Goal: Task Accomplishment & Management: Manage account settings

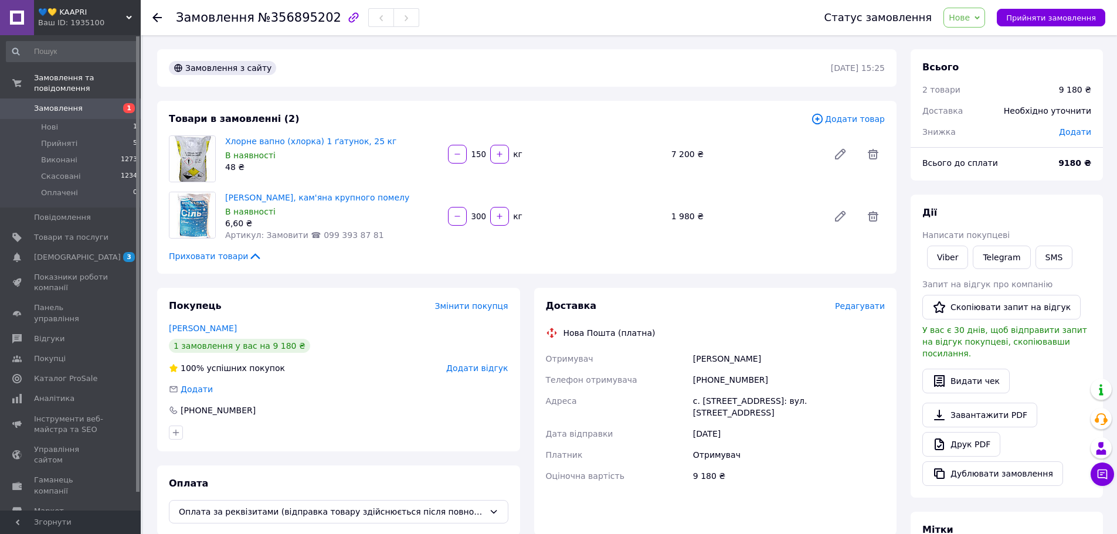
click at [248, 256] on icon at bounding box center [255, 256] width 14 height 14
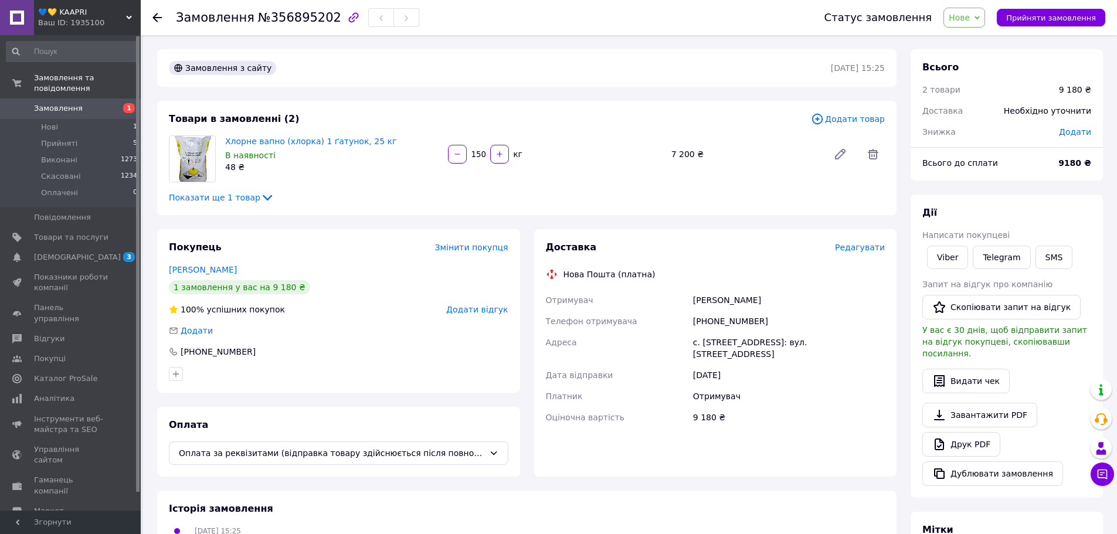
click at [260, 201] on icon at bounding box center [267, 198] width 14 height 14
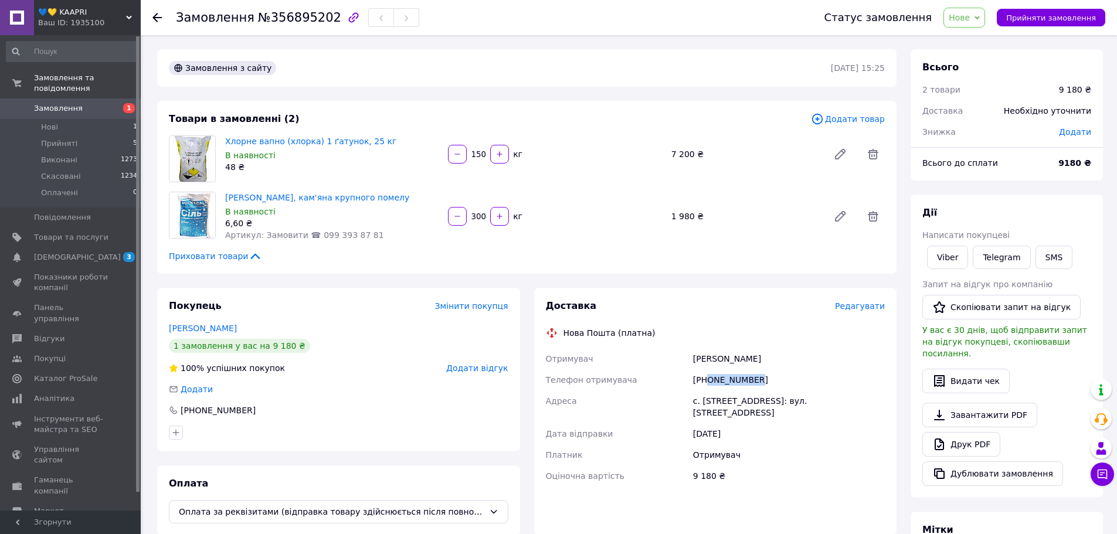
drag, startPoint x: 708, startPoint y: 381, endPoint x: 766, endPoint y: 378, distance: 58.1
click at [766, 378] on div "[PHONE_NUMBER]" at bounding box center [789, 380] width 196 height 21
click at [970, 19] on span "Нове" at bounding box center [959, 17] width 21 height 9
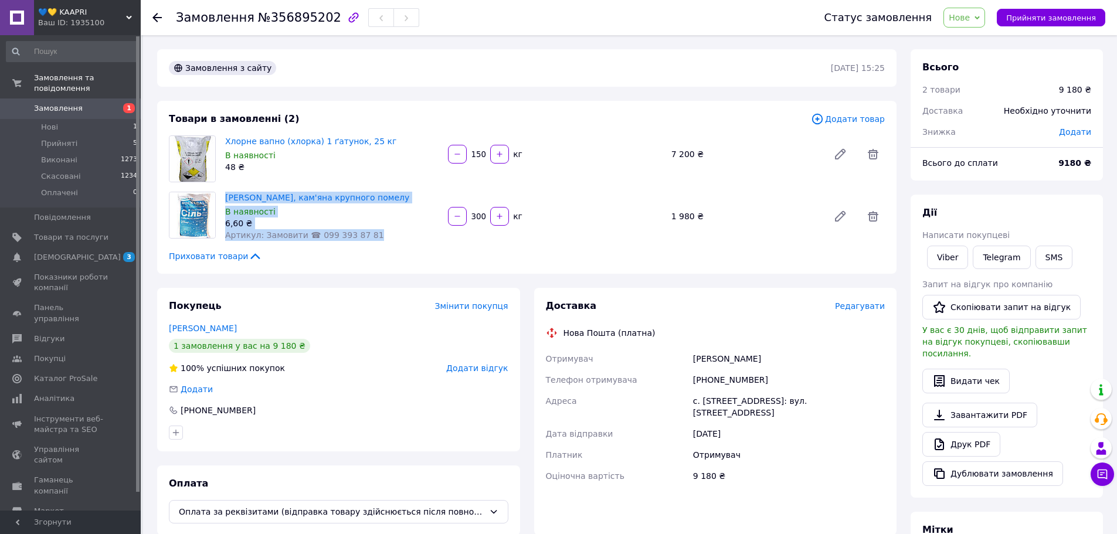
drag, startPoint x: 377, startPoint y: 235, endPoint x: 222, endPoint y: 192, distance: 160.7
click at [222, 192] on div "[PERSON_NAME], кам'яна крупного помелу В наявності 6,60 ₴ Артикул: Замовити ☎ 0…" at bounding box center [332, 216] width 223 height 54
click at [362, 238] on div "Артикул: Замовити ☎ 099 393 87 81" at bounding box center [332, 235] width 214 height 12
drag, startPoint x: 363, startPoint y: 238, endPoint x: 228, endPoint y: 191, distance: 143.2
click at [228, 191] on div "[PERSON_NAME], кам'яна крупного помелу В наявності 6,60 ₴ Артикул: Замовити ☎ 0…" at bounding box center [332, 216] width 223 height 54
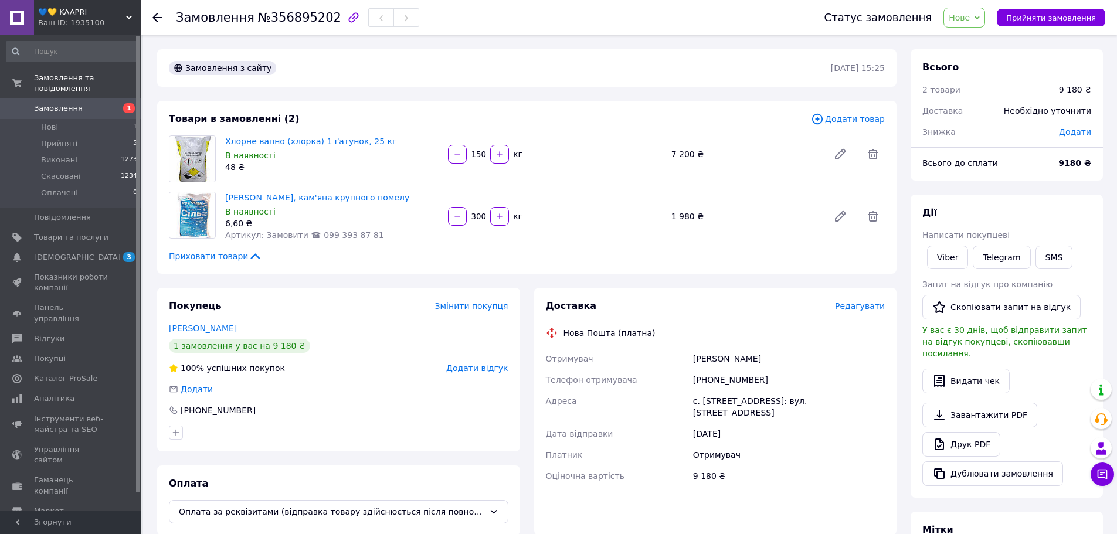
click at [425, 246] on div "Товари в замовленні (2) Додати товар Хлорне вапно (хлорка) 1 ґатунок, 25 кг В н…" at bounding box center [527, 187] width 740 height 173
drag, startPoint x: 425, startPoint y: 246, endPoint x: 404, endPoint y: 239, distance: 22.8
click at [404, 239] on div "Товари в замовленні (2) Додати товар Хлорне вапно (хлорка) 1 ґатунок, 25 кг В н…" at bounding box center [527, 187] width 740 height 173
click at [405, 245] on div "Товари в замовленні (2) Додати товар Хлорне вапно (хлорка) 1 ґатунок, 25 кг В н…" at bounding box center [527, 187] width 740 height 173
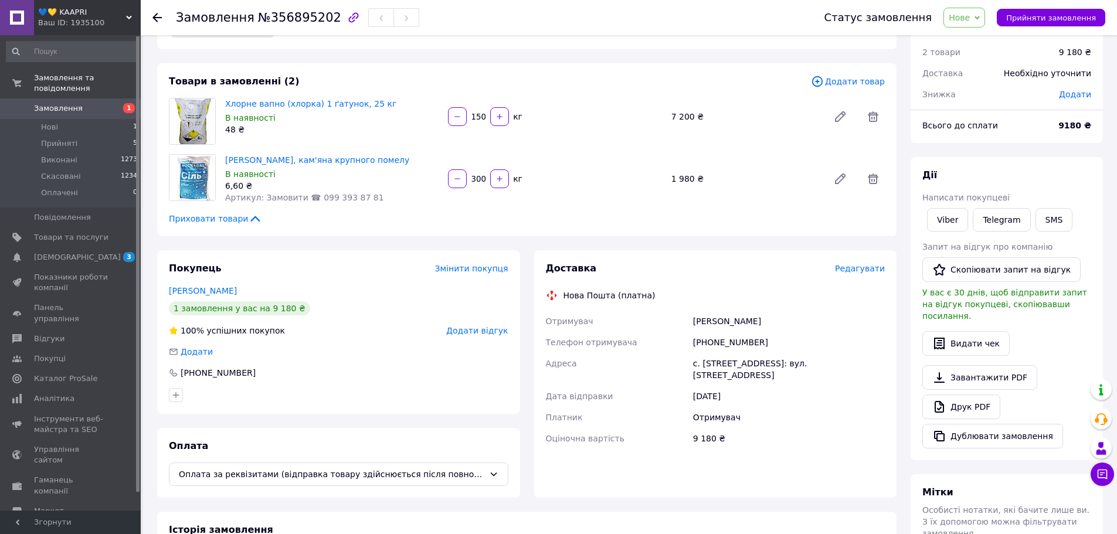
scroll to position [59, 0]
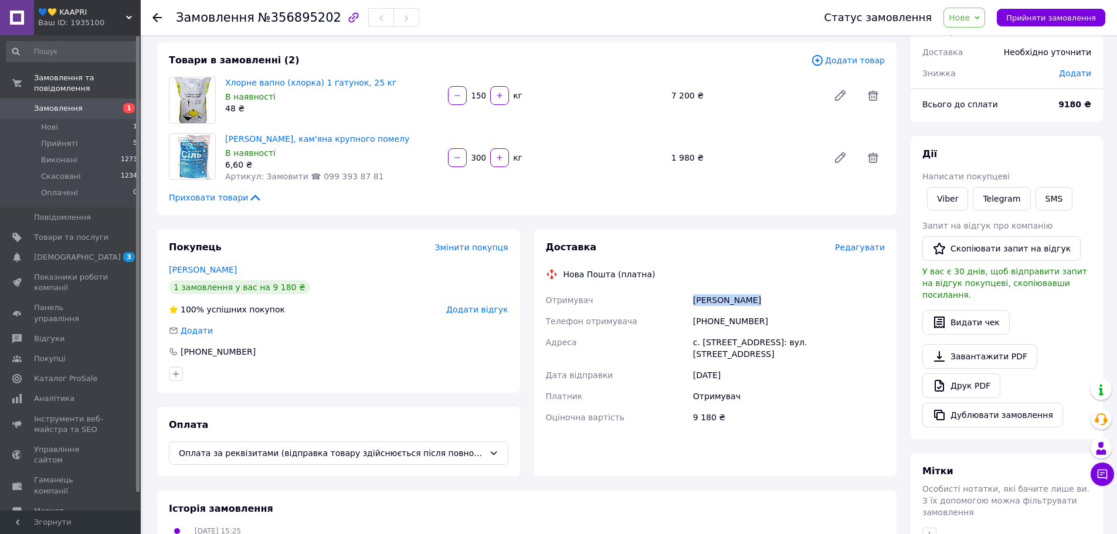
drag, startPoint x: 777, startPoint y: 307, endPoint x: 694, endPoint y: 301, distance: 82.4
click at [694, 301] on div "[PERSON_NAME]" at bounding box center [789, 300] width 196 height 21
drag, startPoint x: 762, startPoint y: 317, endPoint x: 710, endPoint y: 320, distance: 51.7
click at [710, 320] on div "[PHONE_NUMBER]" at bounding box center [789, 321] width 196 height 21
drag, startPoint x: 707, startPoint y: 319, endPoint x: 767, endPoint y: 316, distance: 59.9
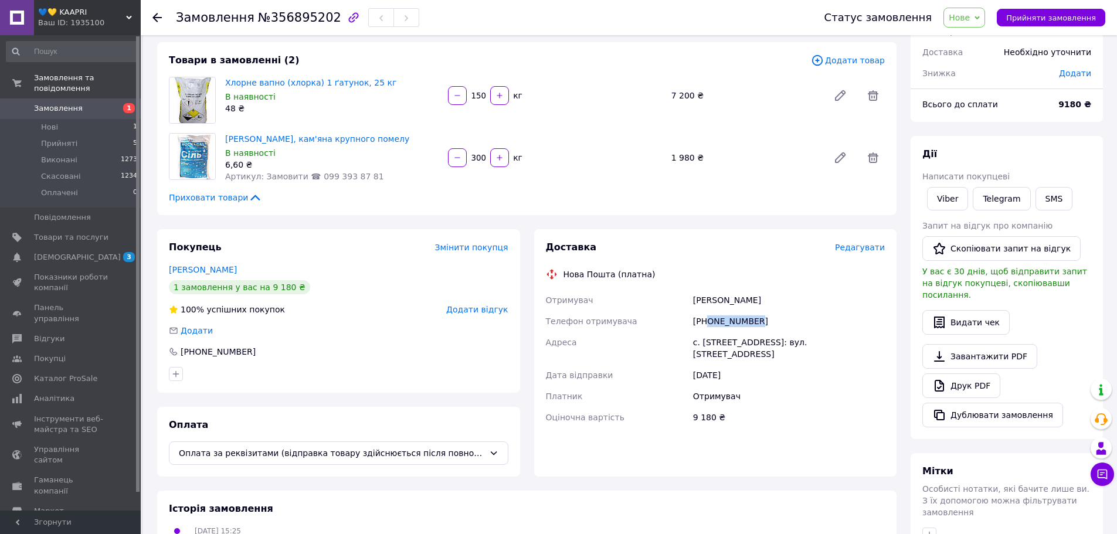
click at [767, 316] on div "[PHONE_NUMBER]" at bounding box center [789, 321] width 196 height 21
copy div "0978845225"
click at [687, 524] on div "Історія замовлення [DATE] 15:25 Статус змінено: Нове" at bounding box center [527, 526] width 740 height 70
drag, startPoint x: 758, startPoint y: 300, endPoint x: 686, endPoint y: 297, distance: 72.2
click at [686, 297] on div "Отримувач [PERSON_NAME] Телефон отримувача [PHONE_NUMBER] Адреса [PERSON_NAME].…" at bounding box center [716, 359] width 344 height 138
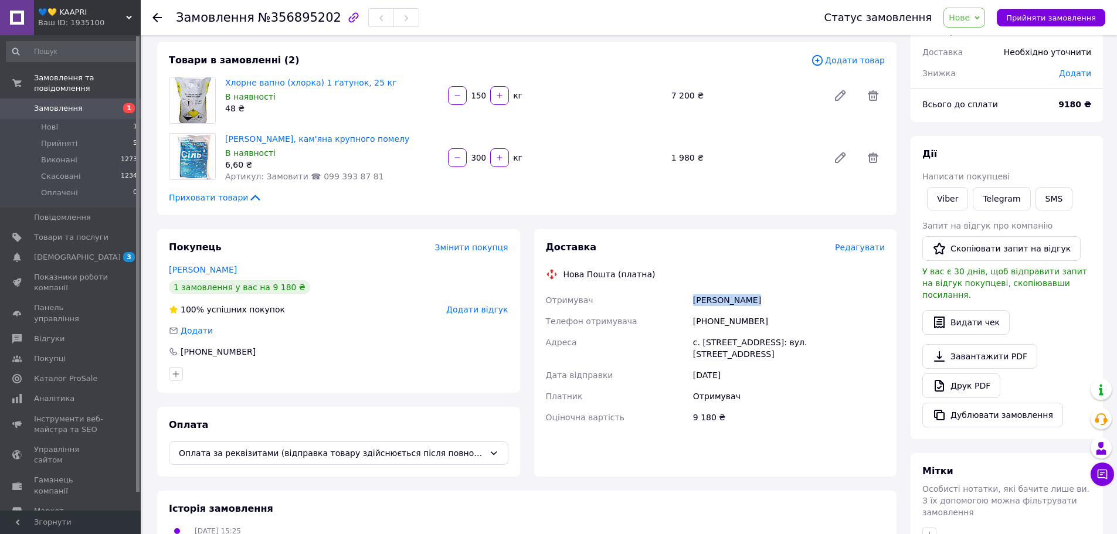
copy div "Отримувач [PERSON_NAME]"
drag, startPoint x: 774, startPoint y: 325, endPoint x: 706, endPoint y: 326, distance: 68.1
click at [706, 326] on div "[PHONE_NUMBER]" at bounding box center [789, 321] width 196 height 21
copy div "0978845225"
click at [970, 22] on span "Нове" at bounding box center [959, 17] width 21 height 9
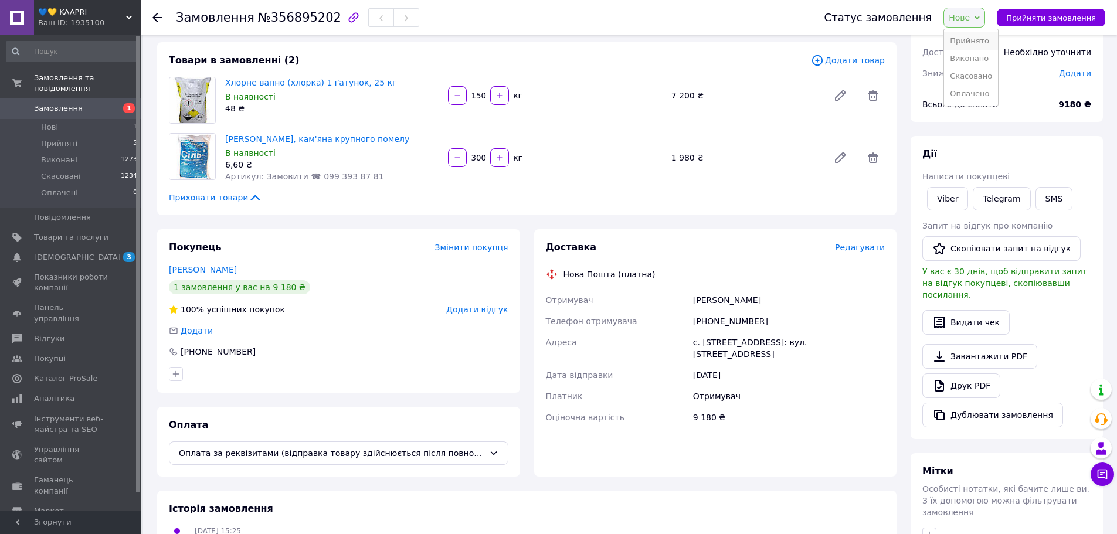
click at [971, 38] on li "Прийнято" at bounding box center [971, 41] width 54 height 18
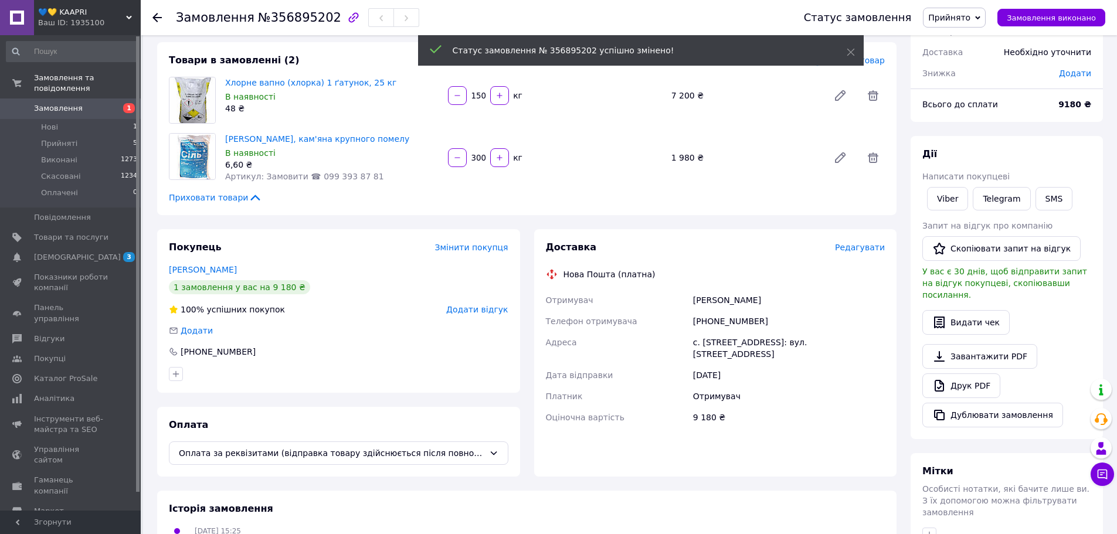
click at [72, 103] on span "Замовлення" at bounding box center [58, 108] width 49 height 11
